Goal: Manage account settings

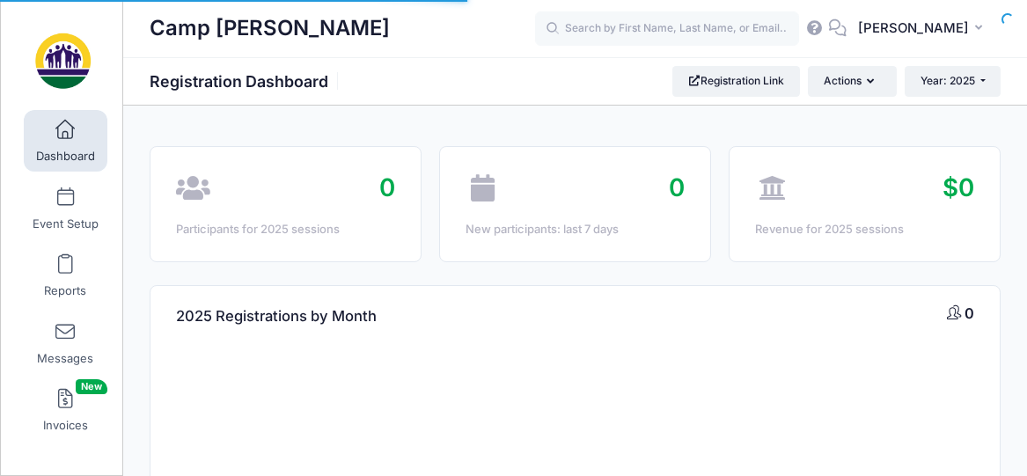
select select
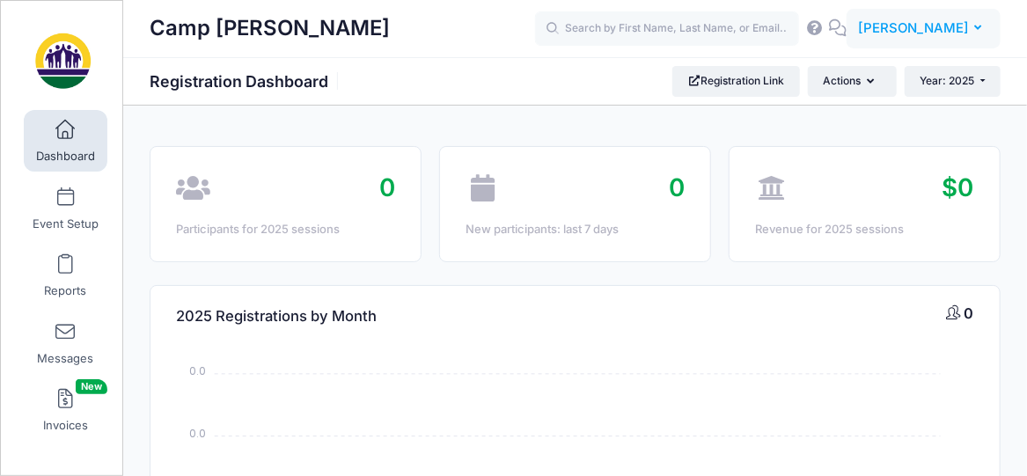
click at [976, 28] on icon "button" at bounding box center [982, 28] width 14 height 0
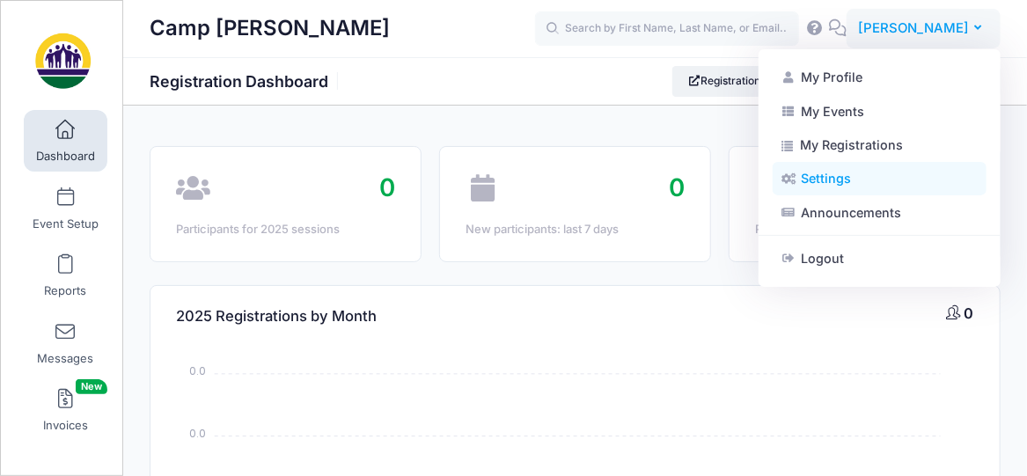
click at [820, 179] on link "Settings" at bounding box center [879, 178] width 214 height 33
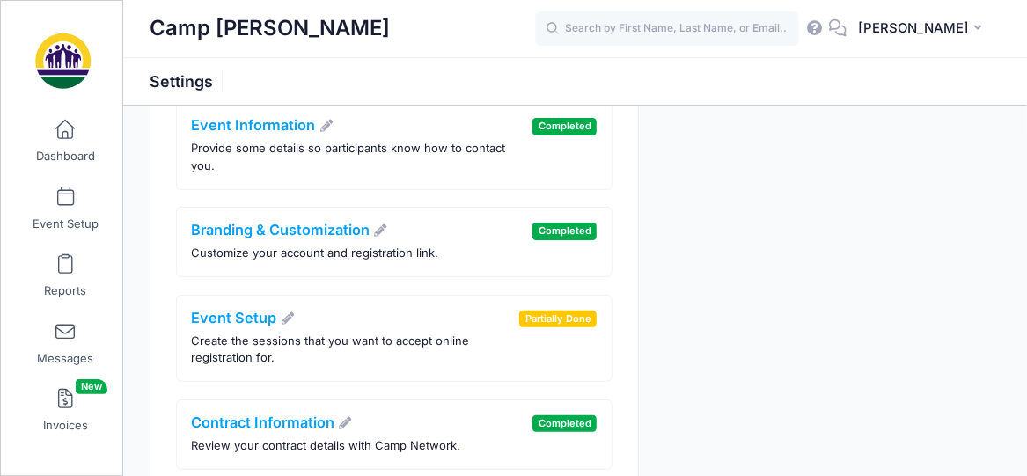
scroll to position [176, 0]
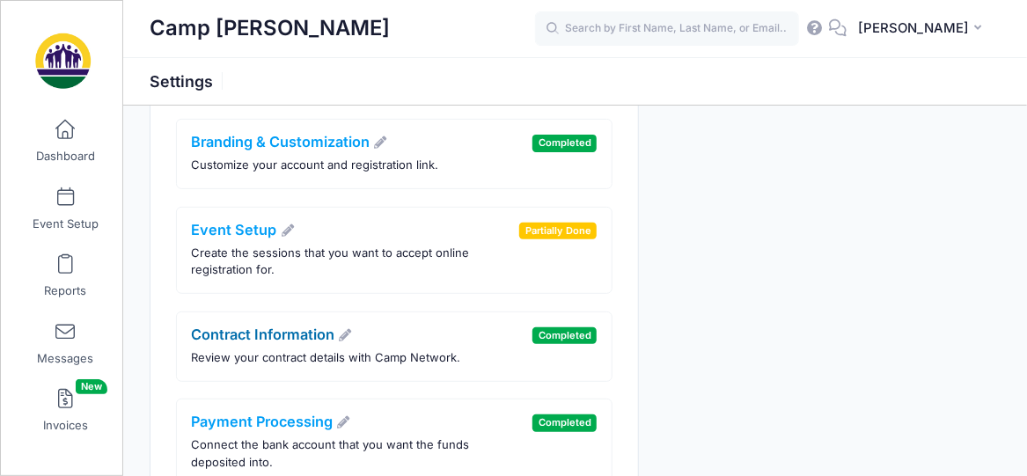
click at [348, 329] on icon at bounding box center [346, 335] width 16 height 12
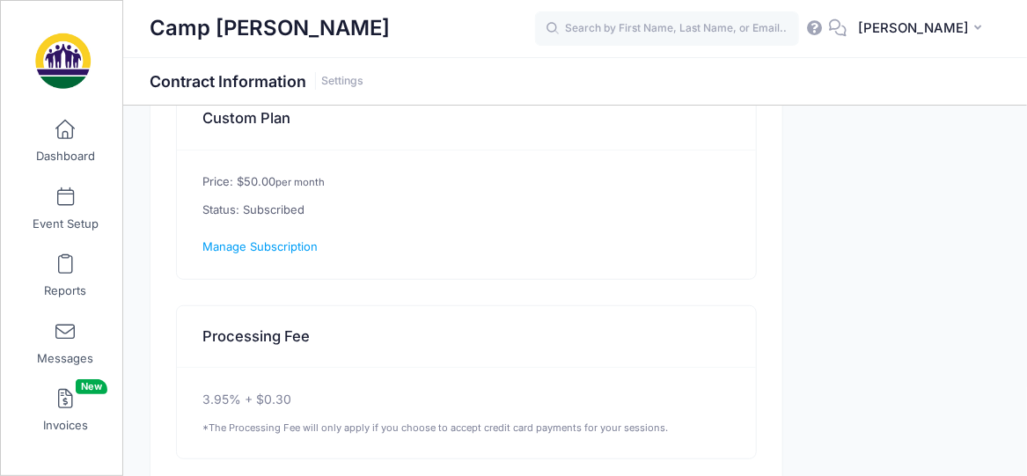
scroll to position [203, 0]
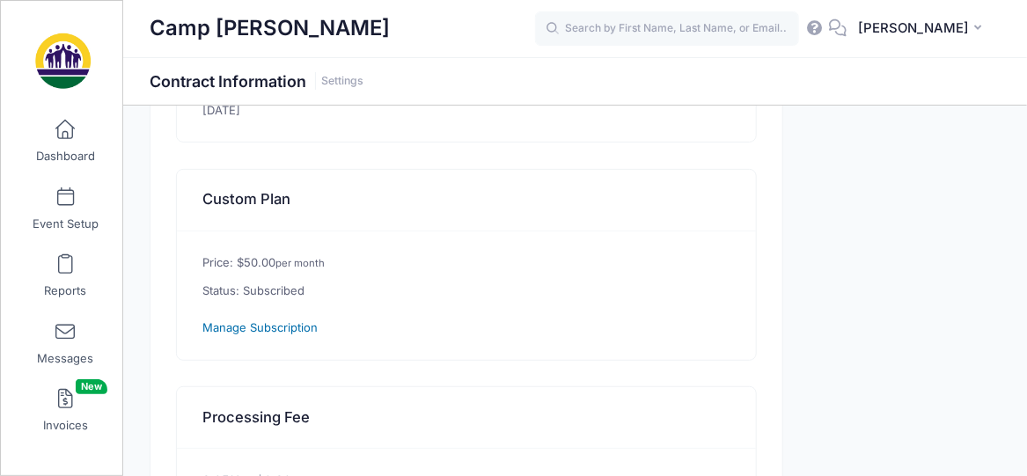
click at [268, 322] on span "Manage Subscription" at bounding box center [260, 327] width 115 height 14
click at [952, 27] on span "[PERSON_NAME]" at bounding box center [913, 27] width 111 height 19
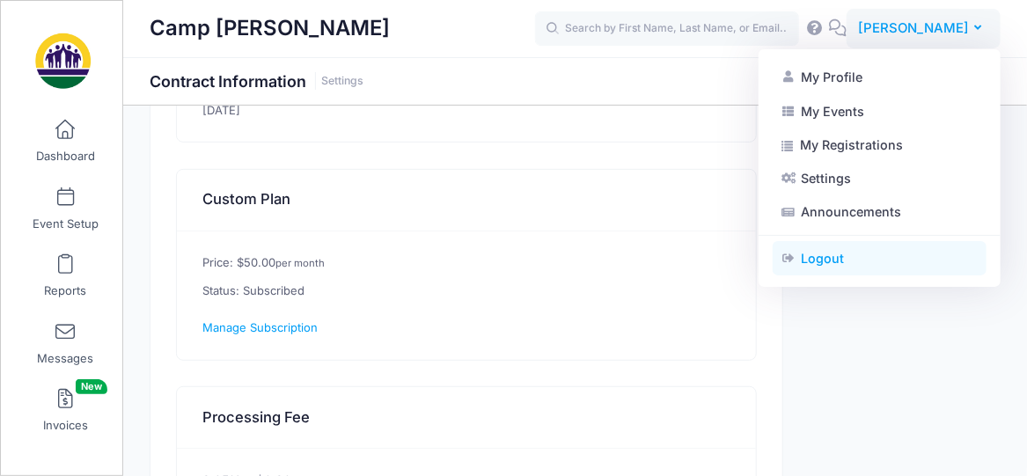
click at [816, 258] on link "Logout" at bounding box center [879, 258] width 214 height 33
